Goal: Navigation & Orientation: Find specific page/section

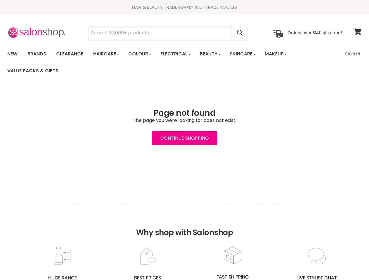
click at [160, 33] on input "Search" at bounding box center [160, 32] width 144 height 13
click at [240, 33] on icon "Search" at bounding box center [240, 33] width 6 height 6
click at [108, 54] on link "Haircare" at bounding box center [106, 54] width 34 height 12
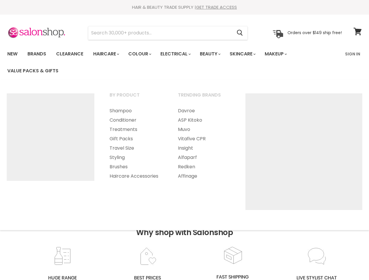
click at [143, 54] on link "Colour" at bounding box center [139, 54] width 31 height 12
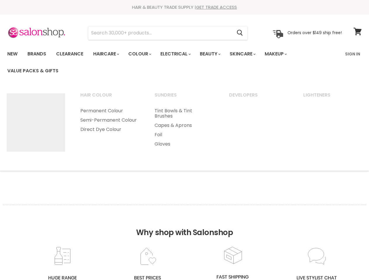
click at [179, 54] on link "Electrical" at bounding box center [175, 54] width 38 height 12
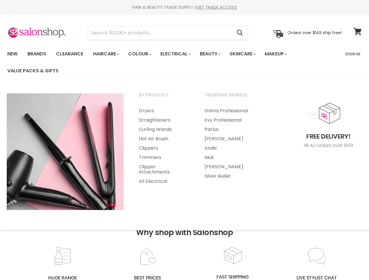
click at [215, 54] on link "Beauty" at bounding box center [209, 54] width 29 height 12
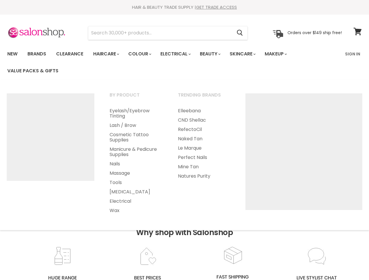
click at [249, 54] on link "Skincare" at bounding box center [242, 54] width 34 height 12
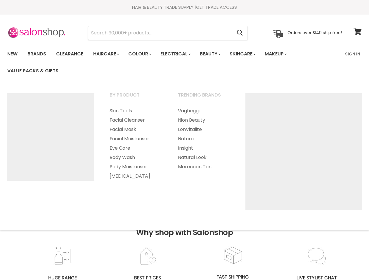
click at [284, 54] on link "Makeup" at bounding box center [275, 54] width 30 height 12
click at [184, 243] on h2 "Why shop with Salonshop" at bounding box center [184, 225] width 363 height 41
